Goal: Transaction & Acquisition: Purchase product/service

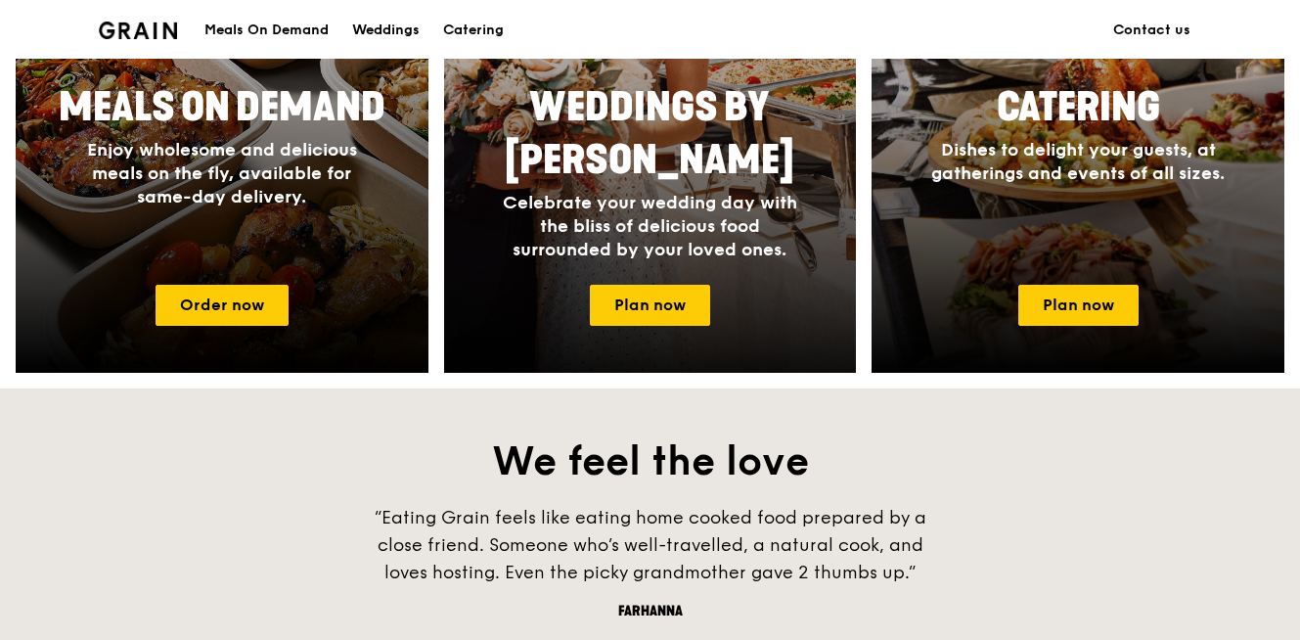
scroll to position [1213, 0]
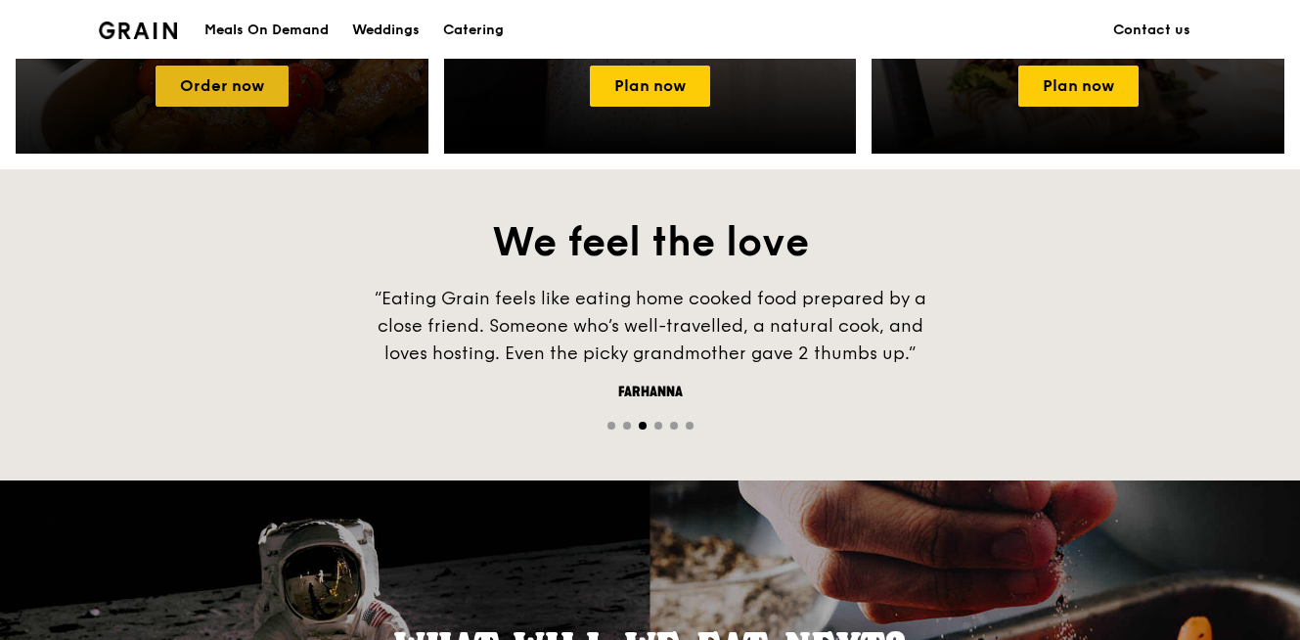
click at [190, 84] on link "Order now" at bounding box center [221, 86] width 133 height 41
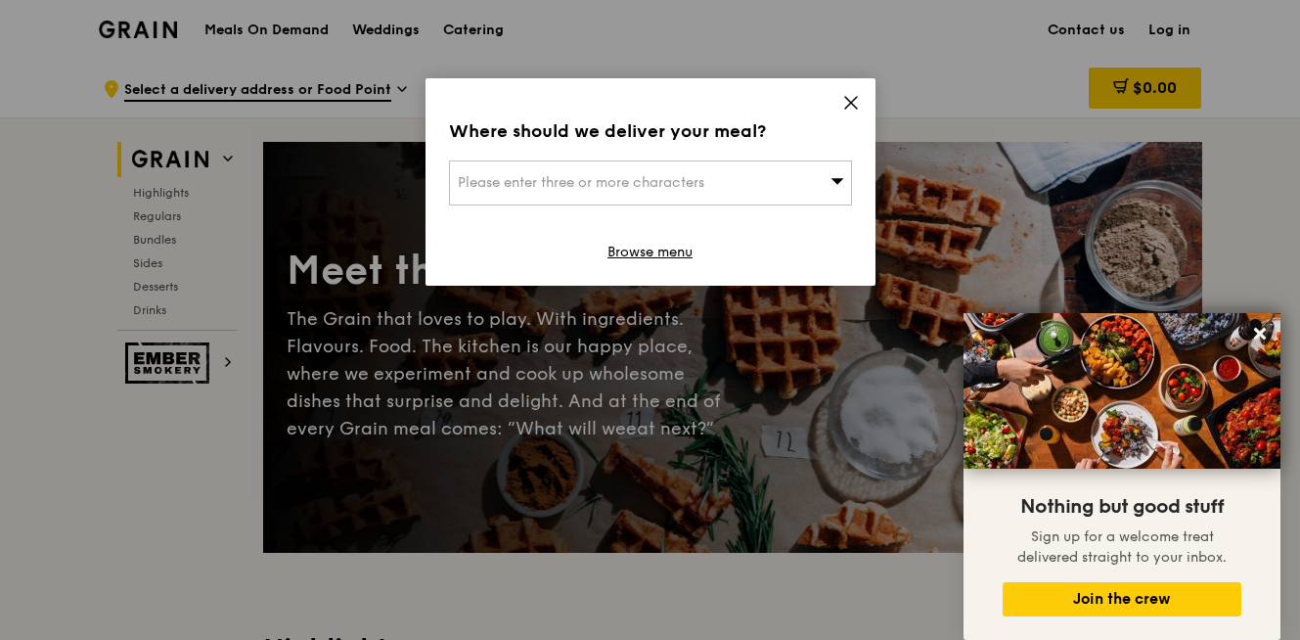
click at [771, 193] on div "Please enter three or more characters" at bounding box center [650, 182] width 403 height 45
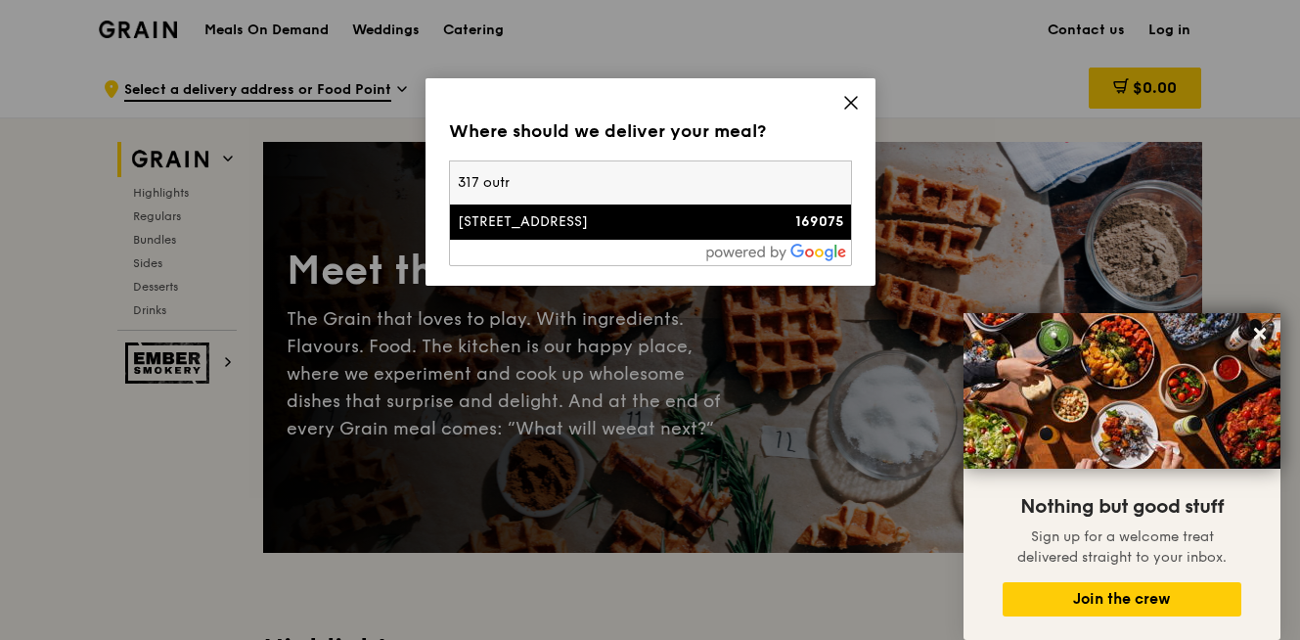
type input "317 outr"
click at [557, 222] on div "[STREET_ADDRESS]" at bounding box center [602, 222] width 289 height 20
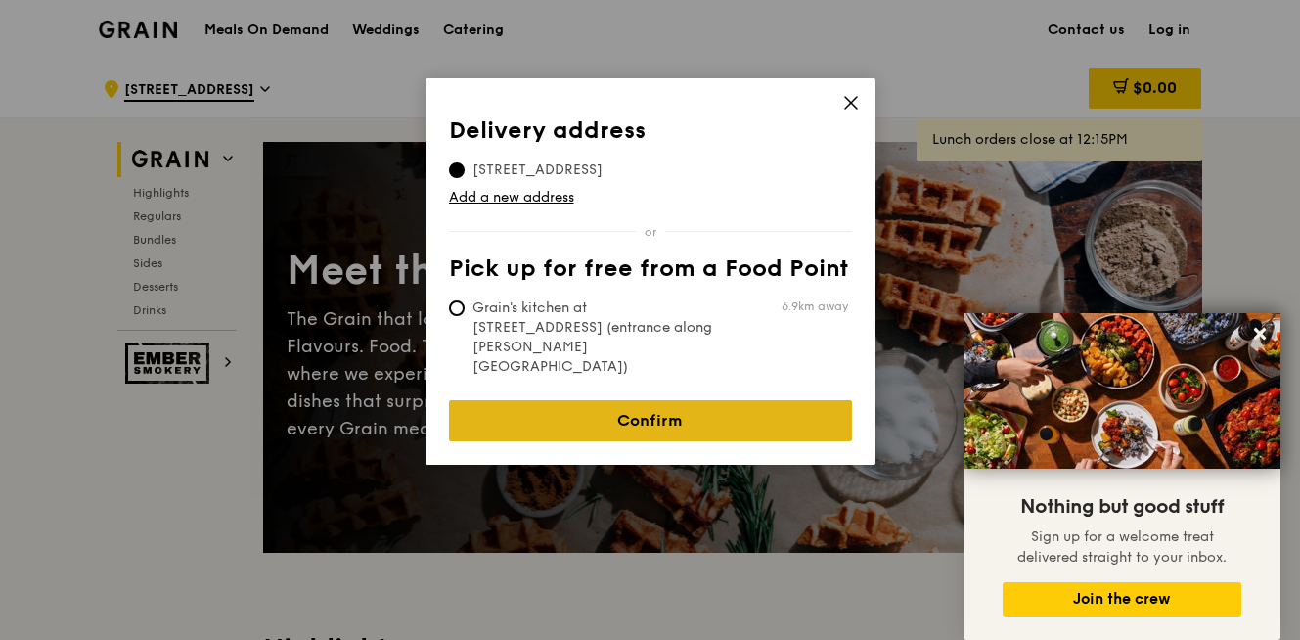
click at [620, 400] on link "Confirm" at bounding box center [650, 420] width 403 height 41
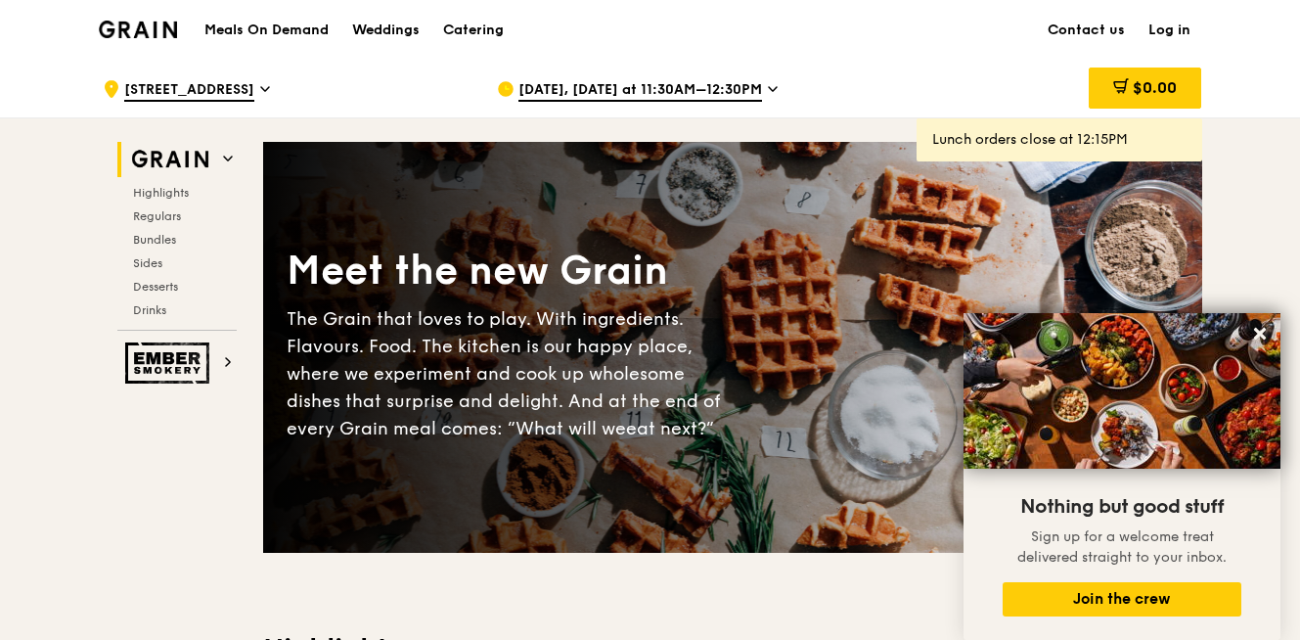
drag, startPoint x: 611, startPoint y: 49, endPoint x: 610, endPoint y: 66, distance: 17.6
click at [611, 50] on div "Meals On Demand Weddings Catering Contact us Log in" at bounding box center [650, 30] width 1103 height 60
click at [609, 76] on div "[DATE], [DATE] at 11:30AM–12:30PM" at bounding box center [678, 89] width 363 height 59
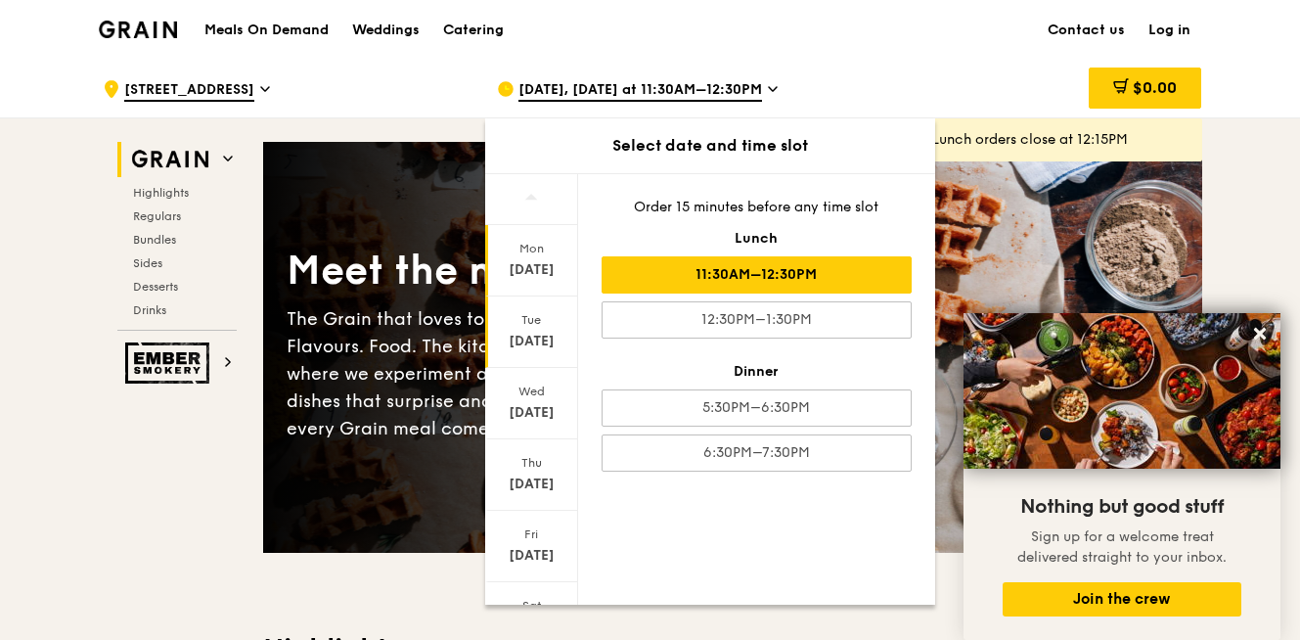
click at [526, 335] on div "[DATE]" at bounding box center [531, 341] width 87 height 20
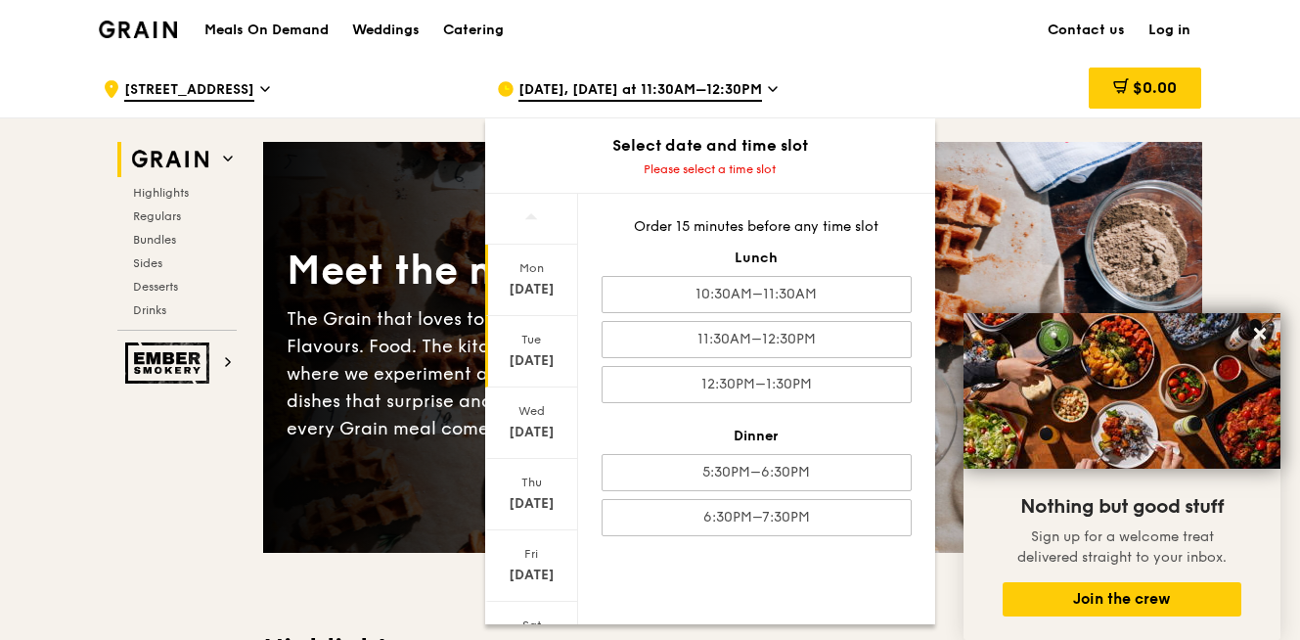
click at [526, 293] on div "[DATE]" at bounding box center [531, 290] width 87 height 20
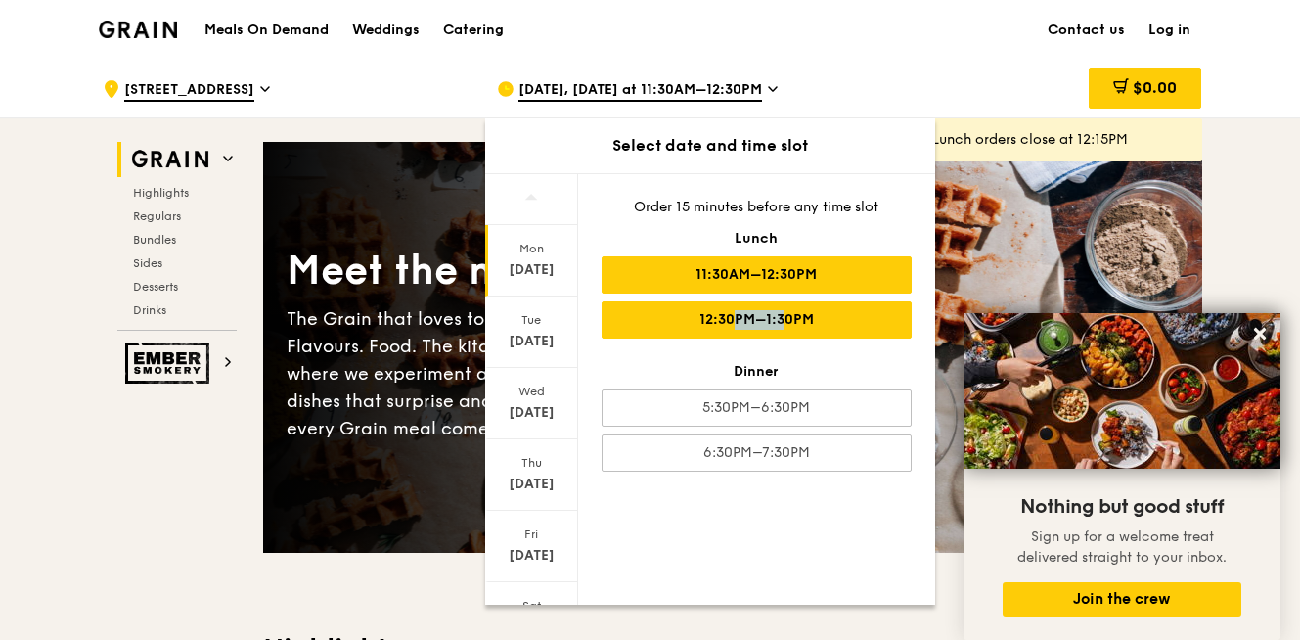
click at [742, 310] on div "12:30PM–1:30PM" at bounding box center [756, 319] width 310 height 37
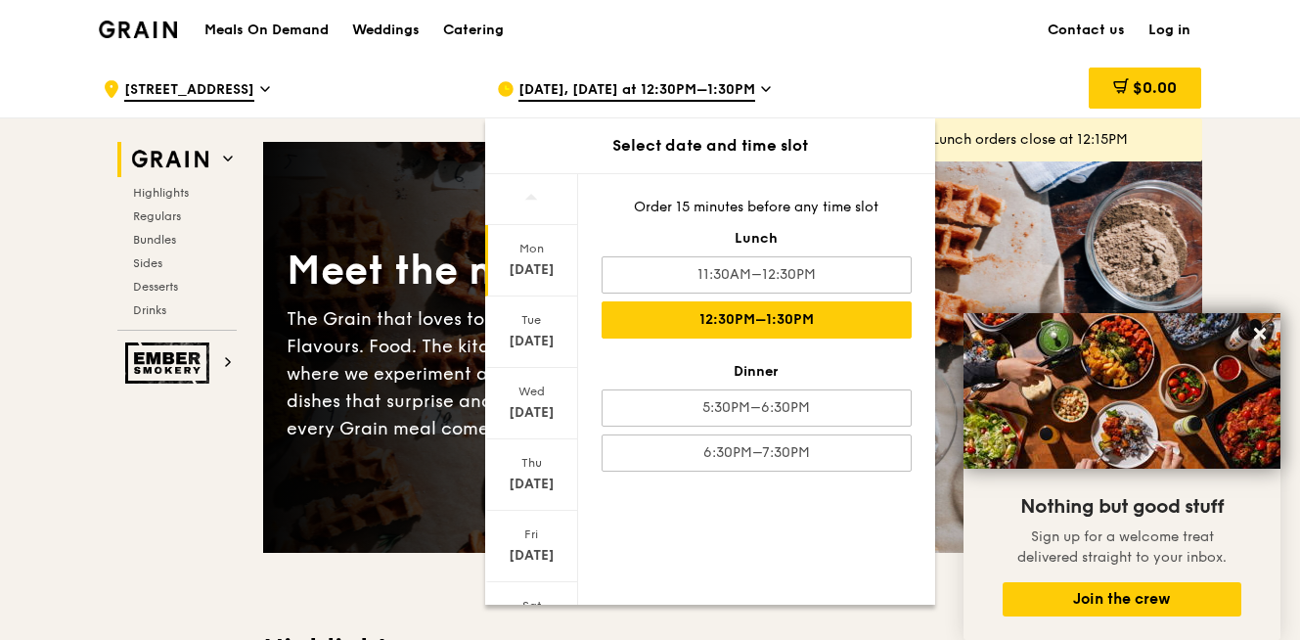
click at [939, 57] on div "Meals On Demand Weddings Catering Contact us Log in" at bounding box center [650, 30] width 1103 height 60
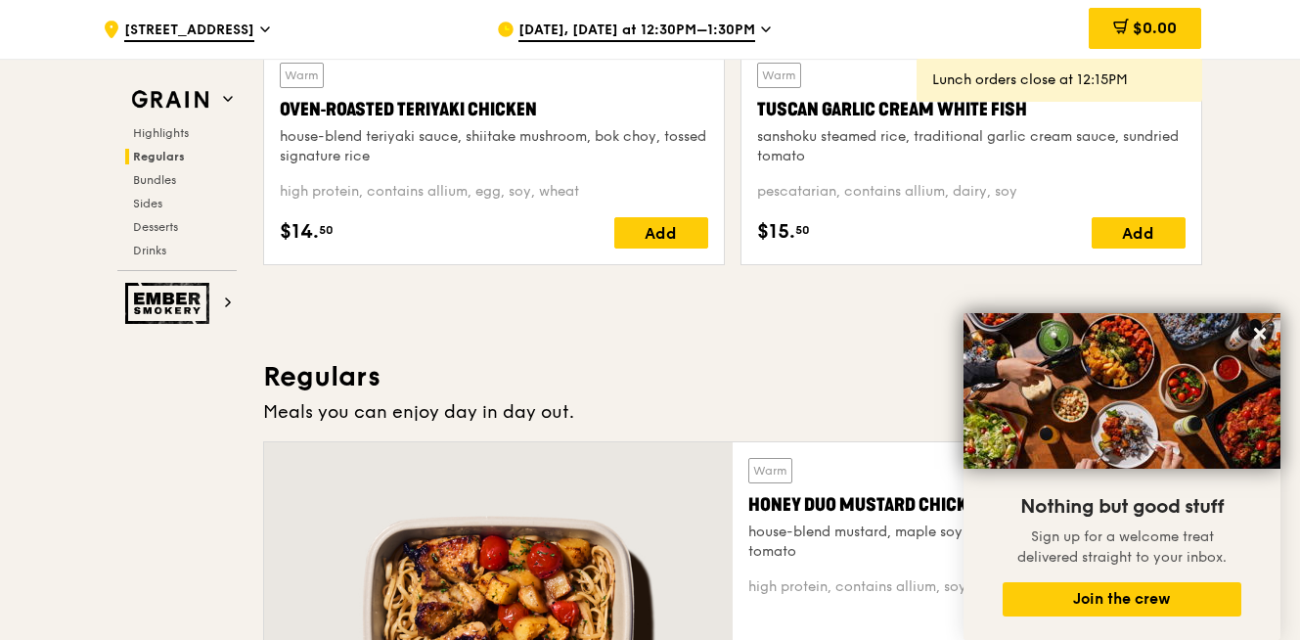
scroll to position [1311, 0]
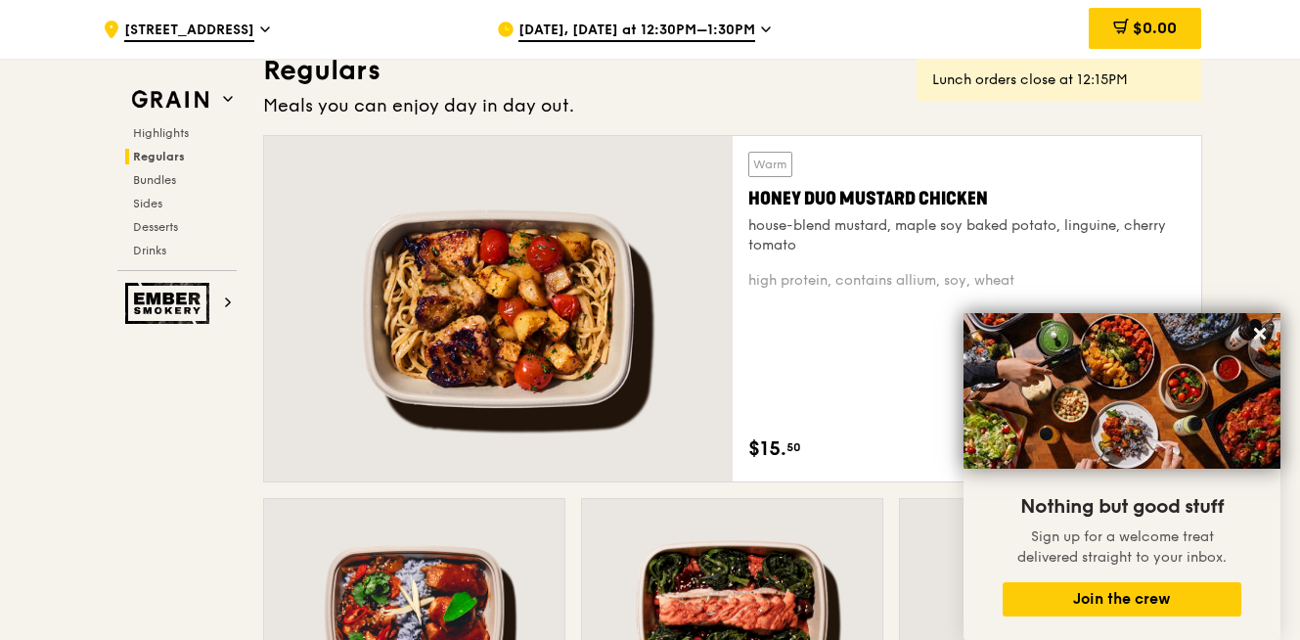
click at [796, 153] on div "Warm Honey Duo Mustard Chicken house-blend mustard, maple soy baked potato, lin…" at bounding box center [966, 204] width 437 height 104
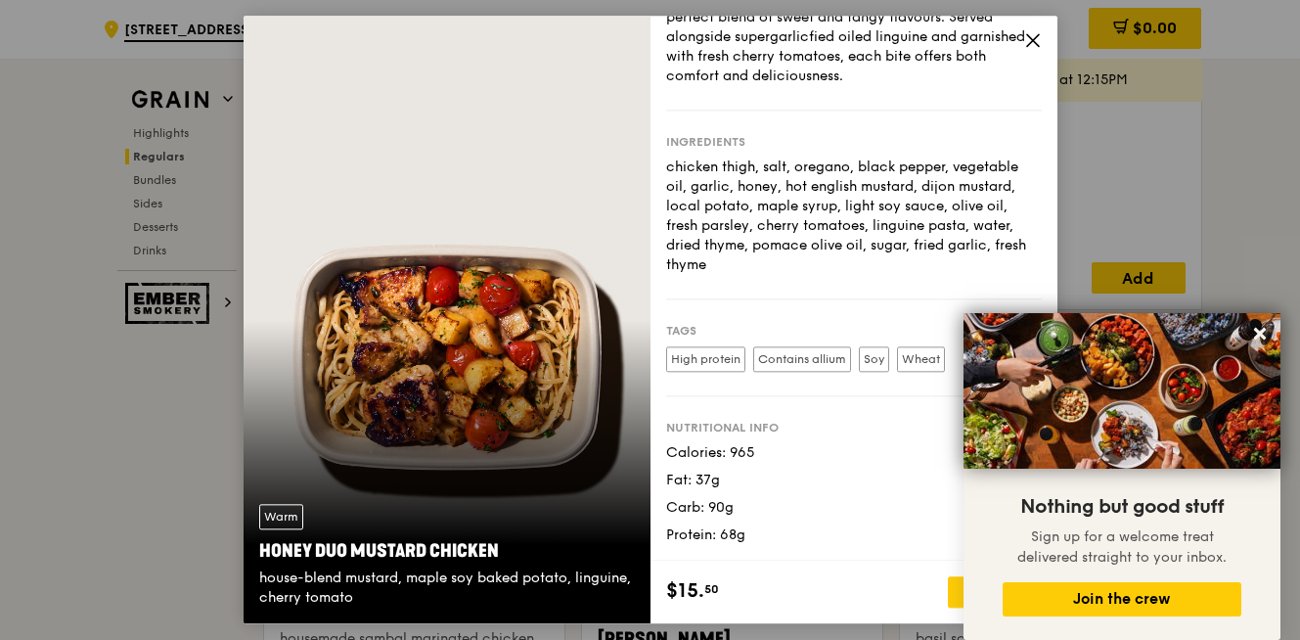
scroll to position [1551, 0]
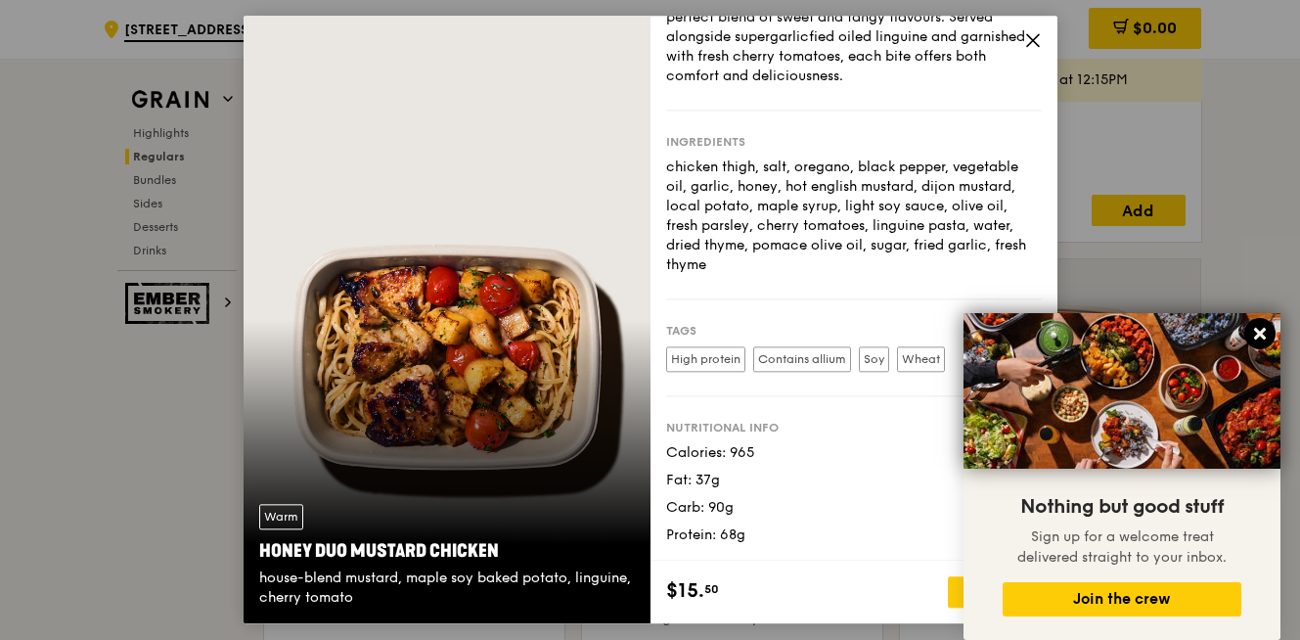
click at [1267, 334] on icon at bounding box center [1260, 334] width 18 height 18
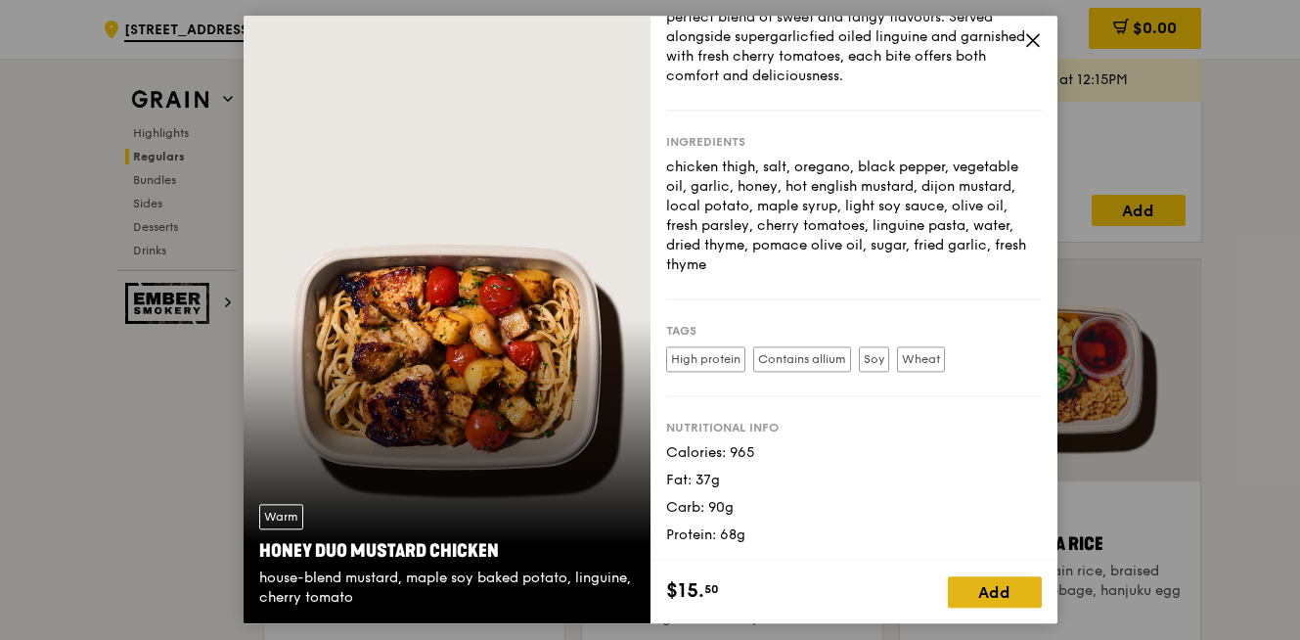
click at [998, 593] on div "Add" at bounding box center [995, 592] width 94 height 31
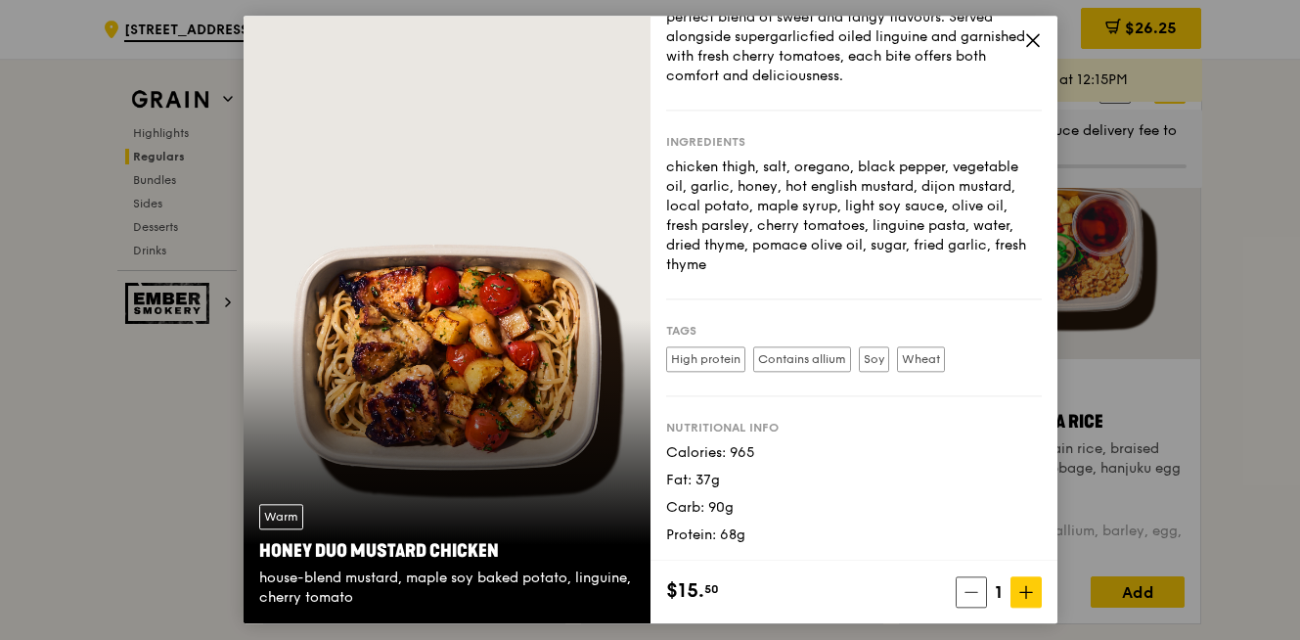
scroll to position [1683, 0]
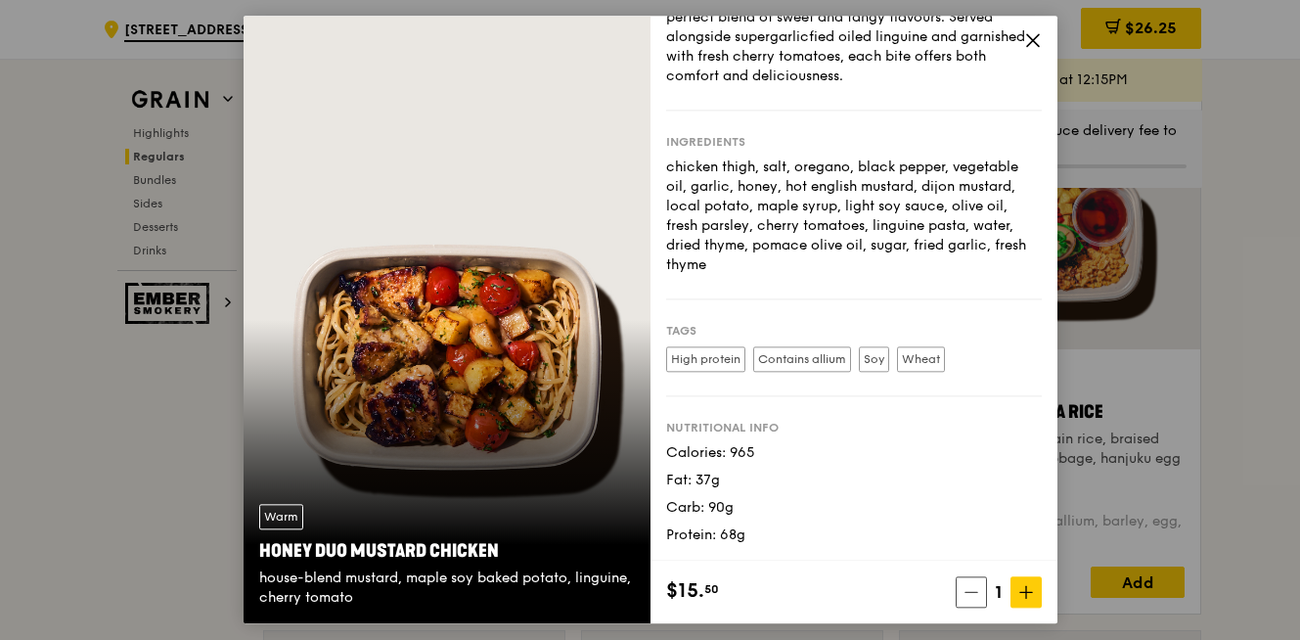
click at [1034, 40] on icon at bounding box center [1033, 40] width 18 height 18
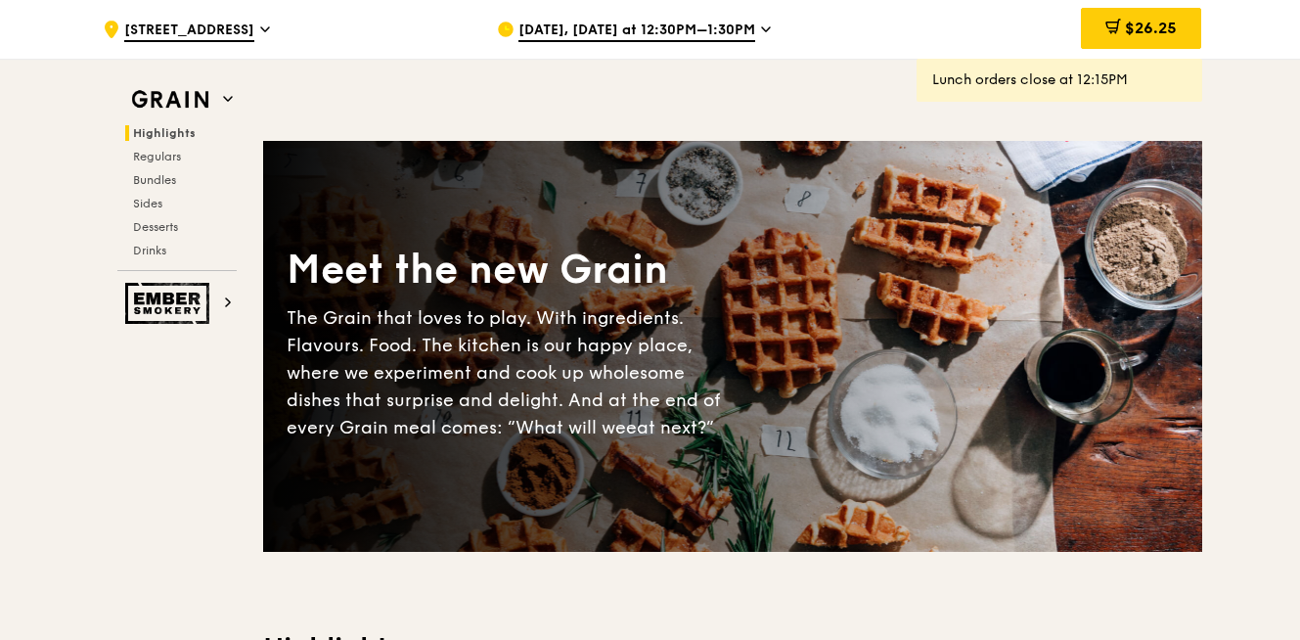
scroll to position [661, 0]
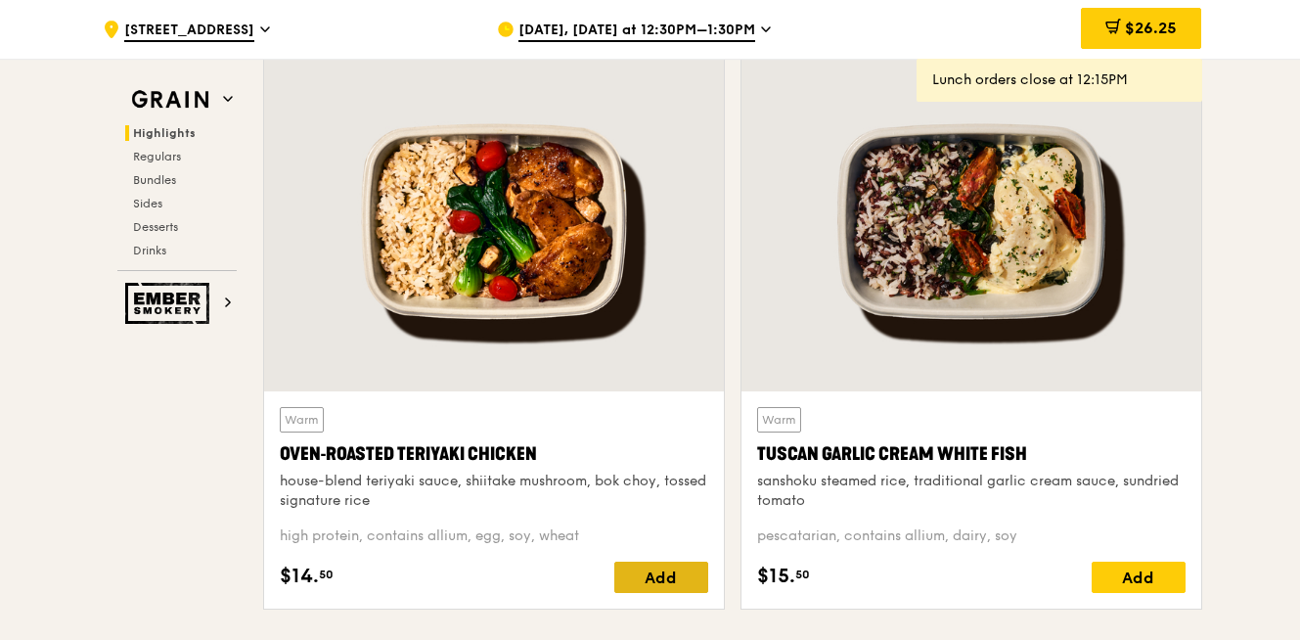
click at [645, 578] on div "Add" at bounding box center [661, 576] width 94 height 31
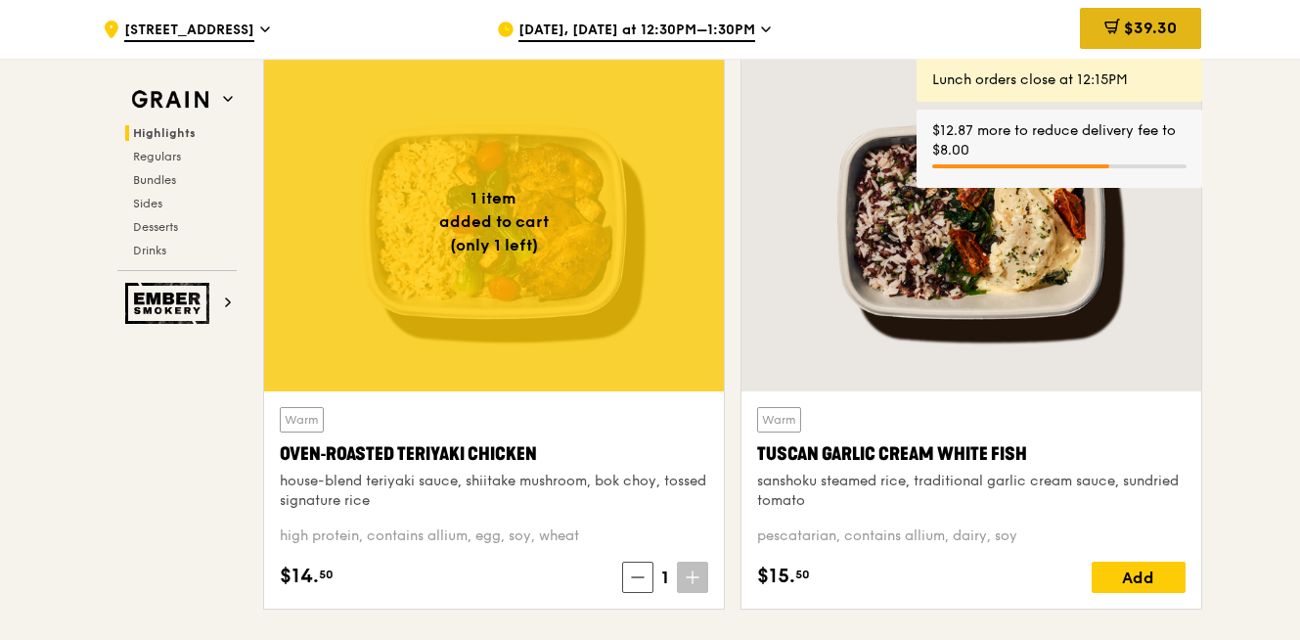
click at [1158, 27] on span "$39.30" at bounding box center [1150, 28] width 53 height 19
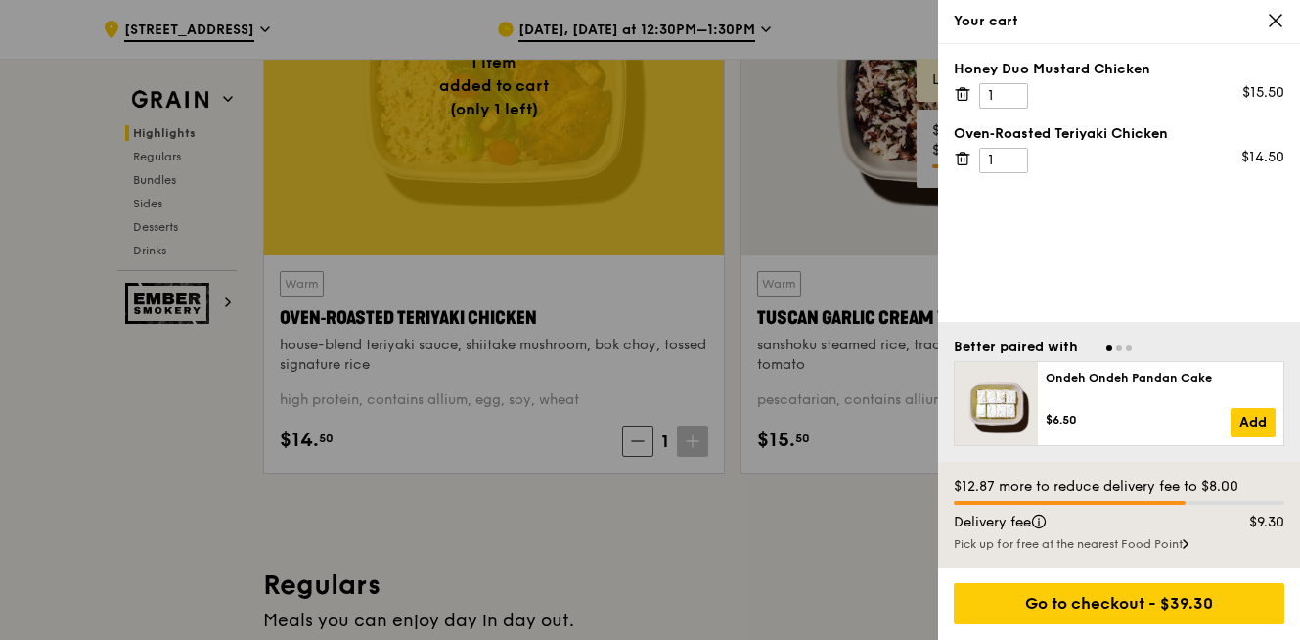
scroll to position [800, 0]
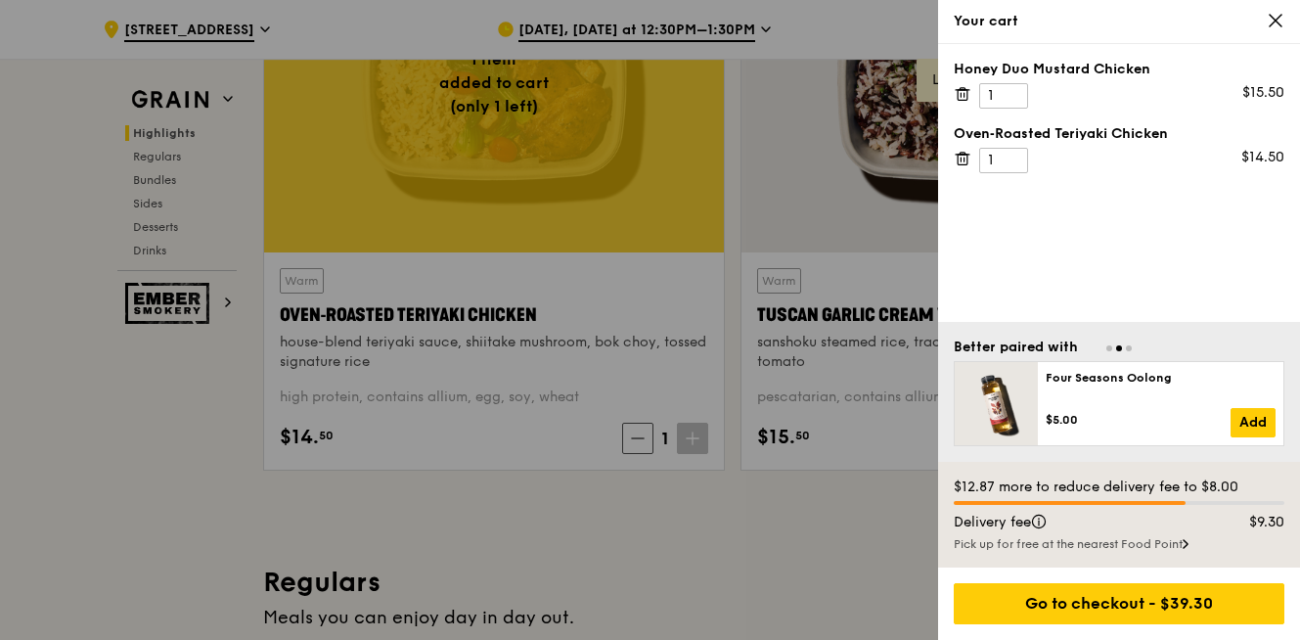
click at [1275, 18] on icon at bounding box center [1275, 21] width 18 height 18
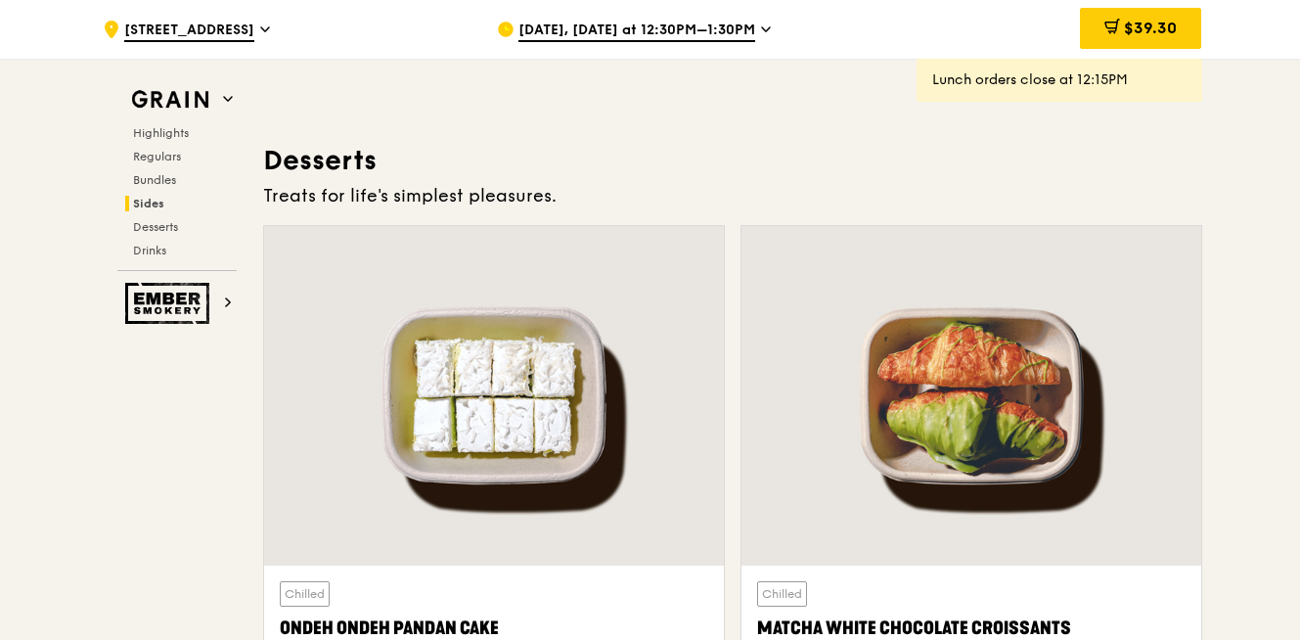
scroll to position [5491, 0]
